Goal: Navigation & Orientation: Find specific page/section

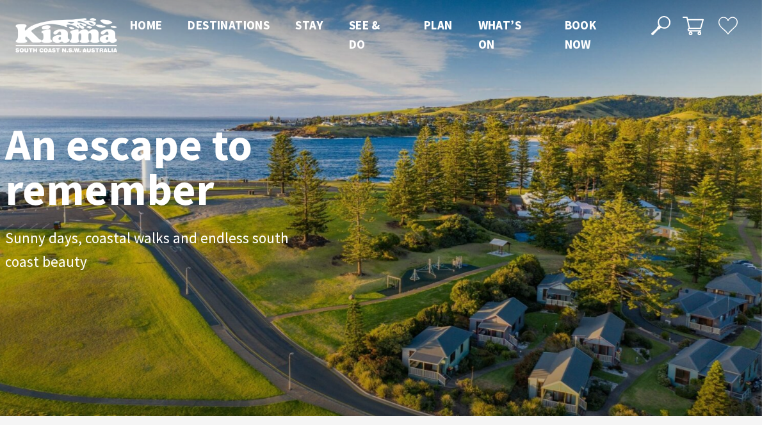
scroll to position [184, 753]
click at [150, 23] on span "Home" at bounding box center [146, 24] width 33 height 15
